Goal: Obtain resource: Download file/media

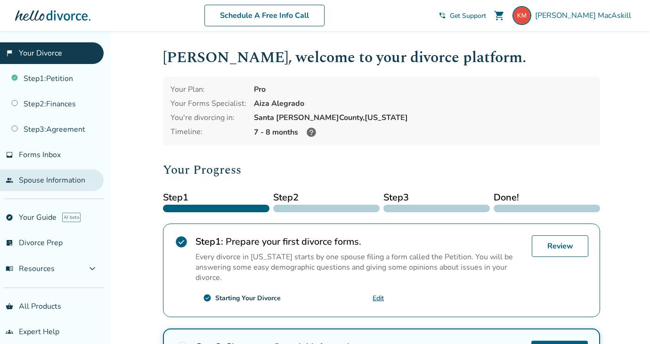
click at [49, 178] on link "people Spouse Information" at bounding box center [52, 181] width 104 height 22
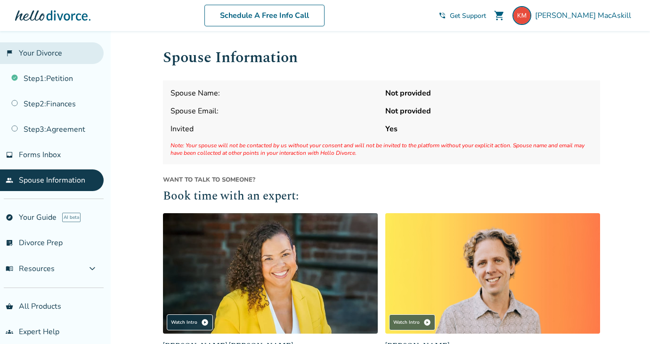
click at [63, 57] on link "flag_2 Your Divorce" at bounding box center [52, 53] width 104 height 22
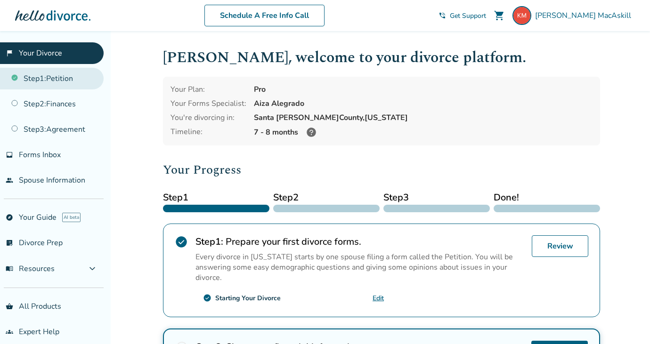
click at [63, 77] on link "Step 1 : Petition" at bounding box center [52, 79] width 104 height 22
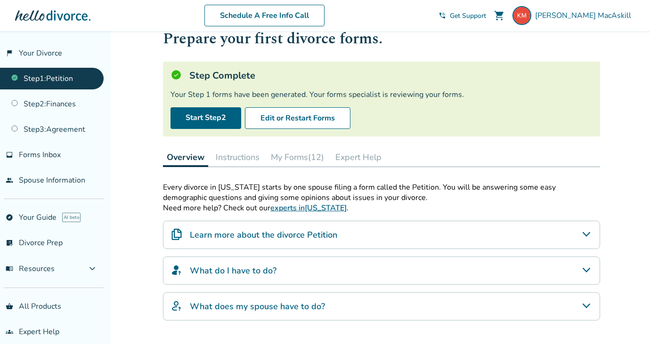
scroll to position [28, 0]
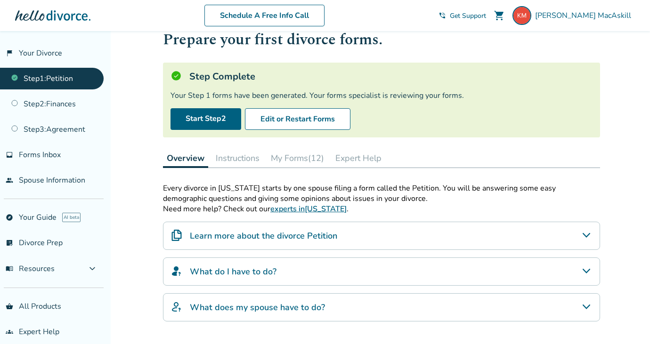
click at [328, 235] on h4 "Learn more about the divorce Petition" at bounding box center [263, 236] width 147 height 12
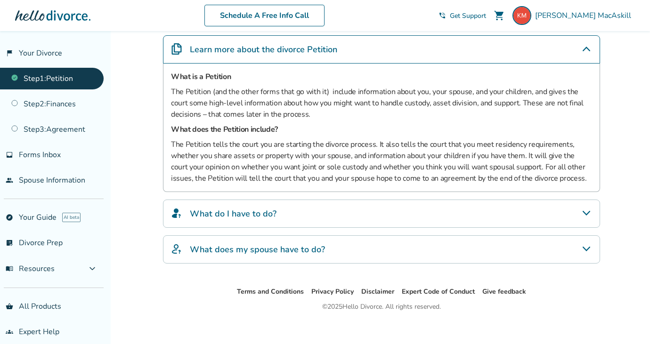
scroll to position [222, 0]
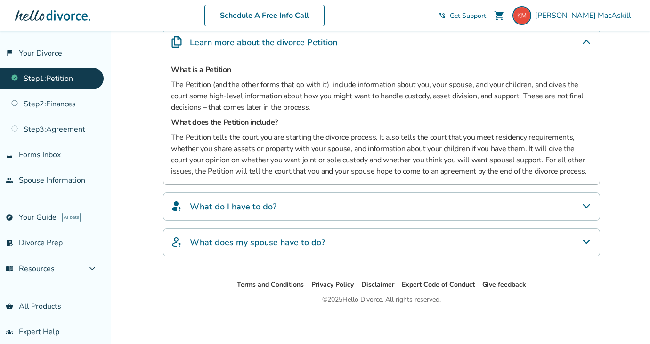
click at [328, 203] on div "What do I have to do?" at bounding box center [381, 207] width 437 height 28
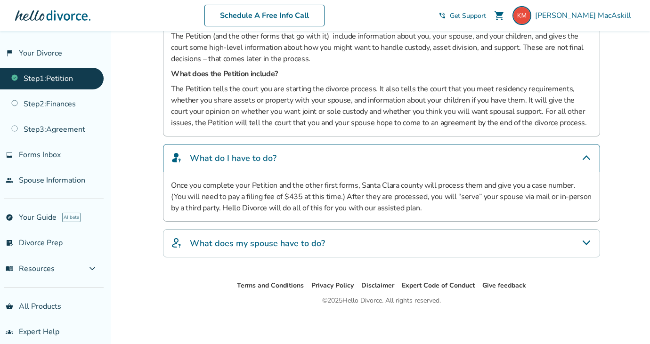
scroll to position [271, 0]
click at [328, 245] on div "What does my spouse have to do?" at bounding box center [381, 242] width 437 height 28
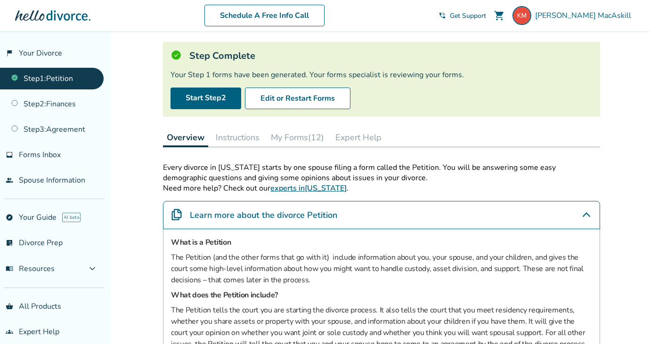
scroll to position [0, 0]
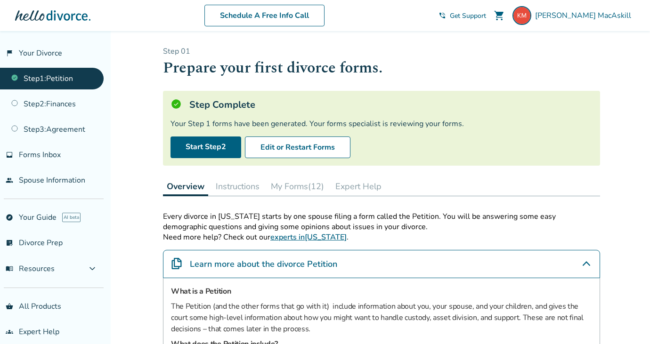
click at [302, 185] on button "My Forms (12)" at bounding box center [297, 186] width 61 height 19
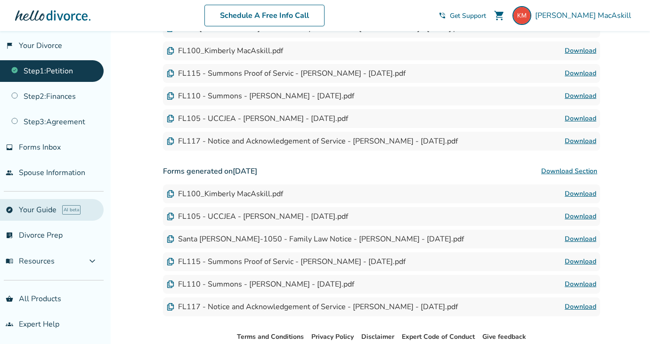
scroll to position [355, 0]
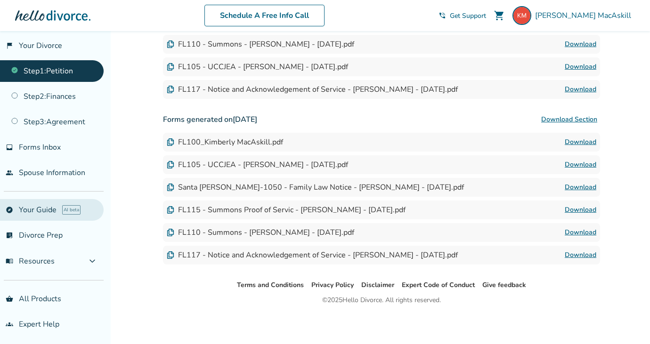
click at [63, 209] on span "AI beta" at bounding box center [71, 209] width 18 height 9
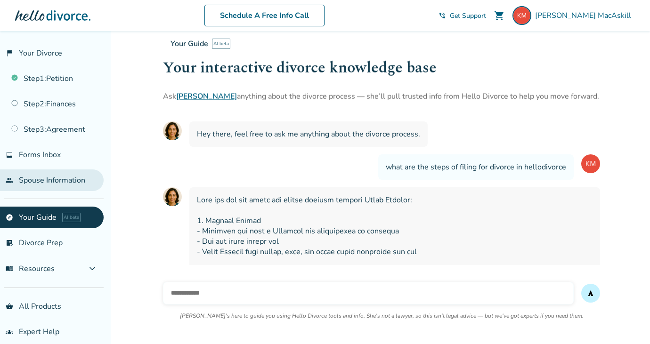
click at [55, 180] on link "people Spouse Information" at bounding box center [52, 181] width 104 height 22
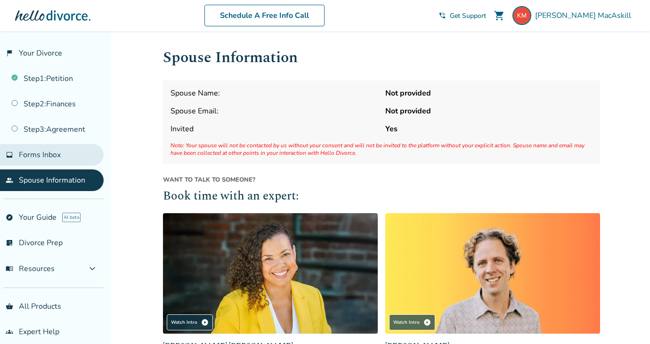
click at [55, 150] on span "Forms Inbox" at bounding box center [40, 155] width 42 height 10
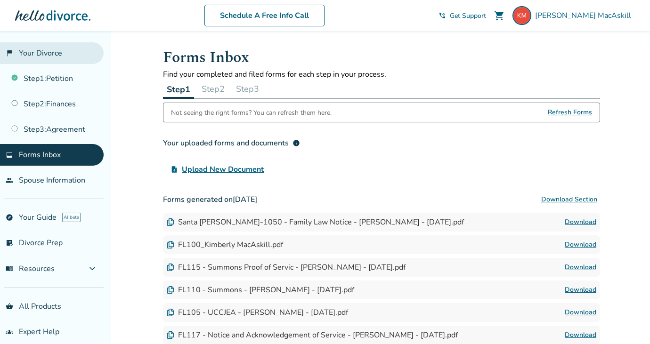
click at [44, 55] on link "flag_2 Your Divorce" at bounding box center [52, 53] width 104 height 22
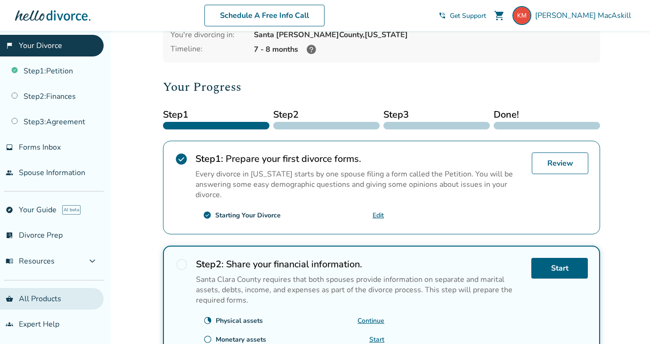
scroll to position [166, 0]
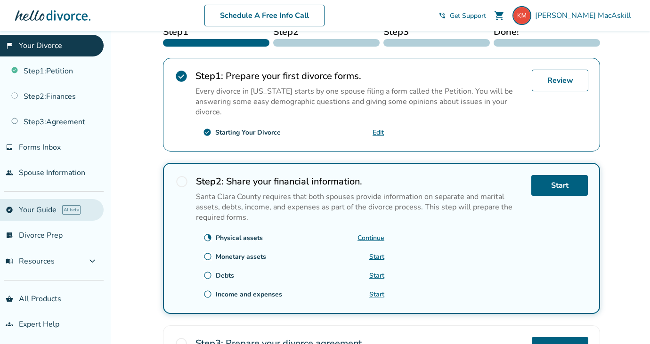
click at [42, 213] on link "explore Your Guide AI beta" at bounding box center [52, 210] width 104 height 22
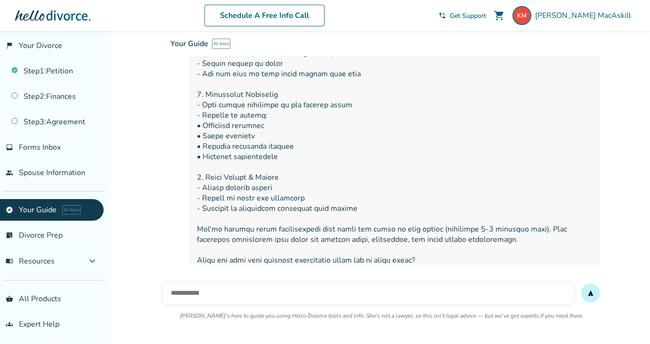
scroll to position [283, 0]
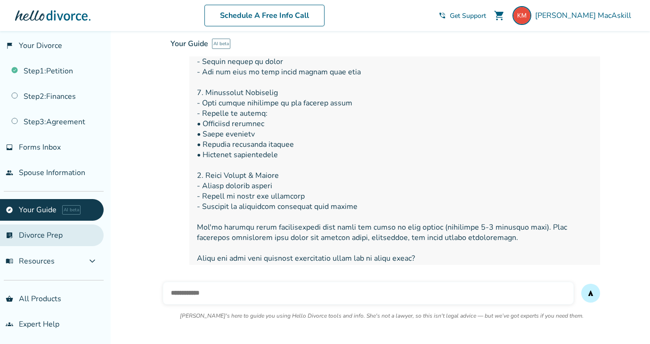
click at [50, 241] on link "list_alt_check Divorce Prep" at bounding box center [52, 236] width 104 height 22
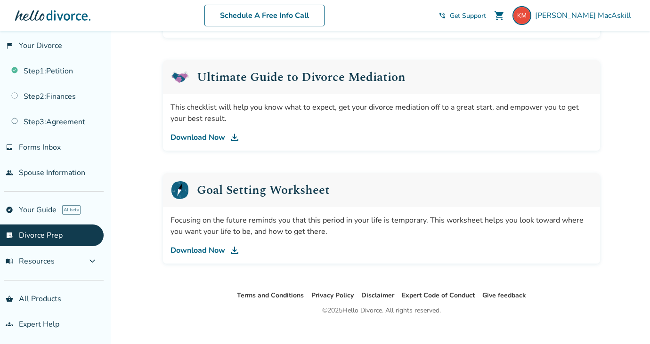
scroll to position [583, 0]
click at [202, 137] on link "Download Now" at bounding box center [381, 137] width 422 height 11
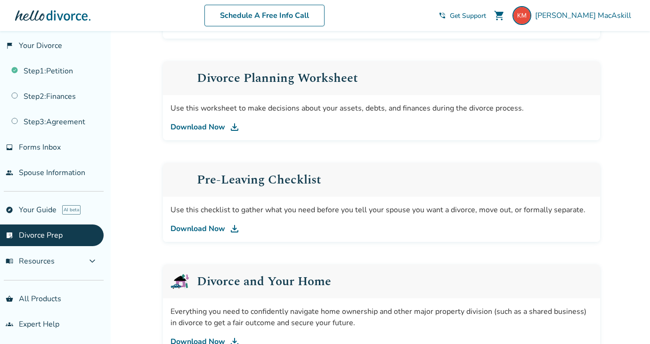
scroll to position [0, 0]
